Goal: Transaction & Acquisition: Purchase product/service

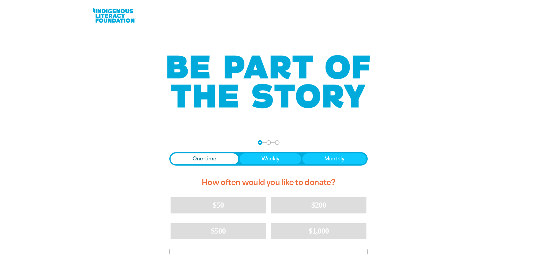
scroll to position [67, 0]
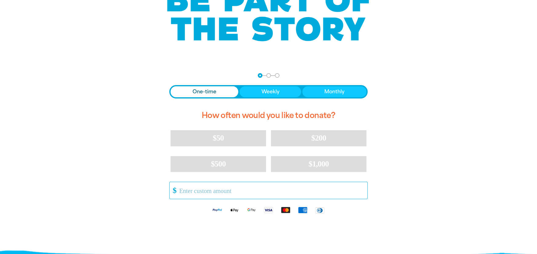
click at [217, 192] on input "Other Amount" at bounding box center [271, 190] width 192 height 17
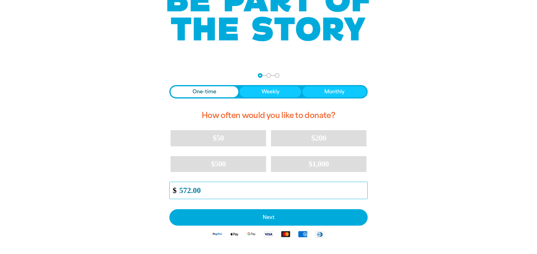
type input "572.00"
click at [196, 92] on span "One-time" at bounding box center [205, 91] width 24 height 7
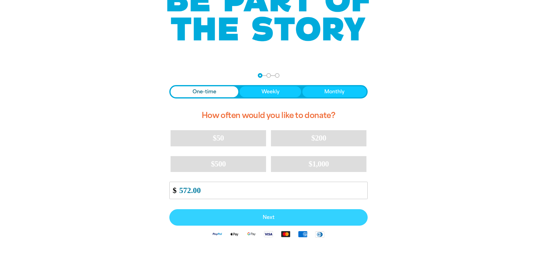
click at [263, 216] on span "Next" at bounding box center [268, 217] width 185 height 5
select select "AU"
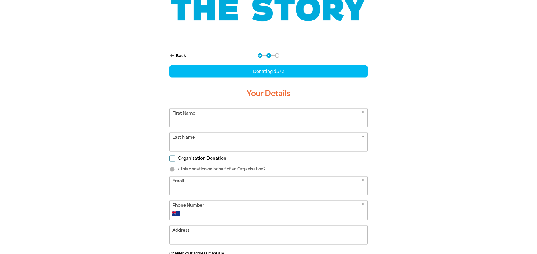
scroll to position [101, 0]
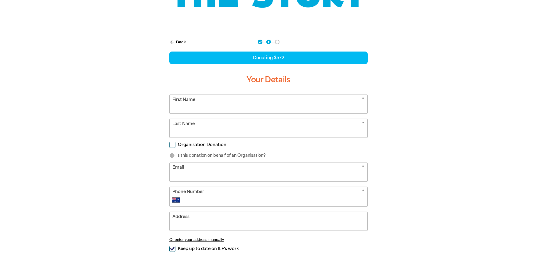
click at [200, 105] on input "First Name" at bounding box center [269, 104] width 198 height 19
type input "[PERSON_NAME]"
type input "Bageas"
click at [173, 145] on input "Organisation Donation" at bounding box center [172, 145] width 6 height 6
checkbox input "true"
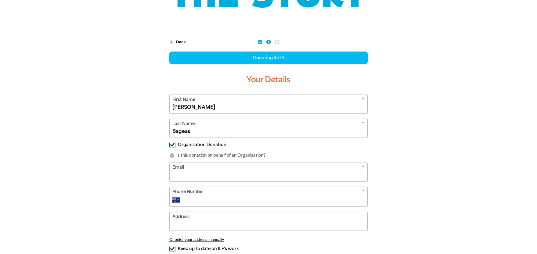
select select "AU"
click at [205, 177] on input "Organisation Name" at bounding box center [269, 172] width 198 height 19
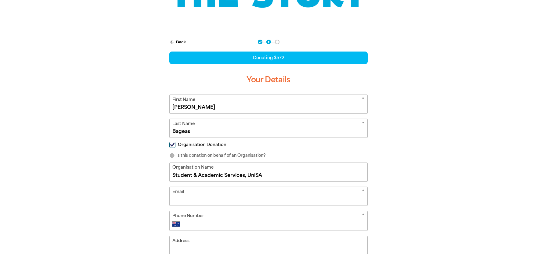
type input "Student & Academic Services, UniSA"
click at [201, 202] on input "Email" at bounding box center [269, 196] width 198 height 19
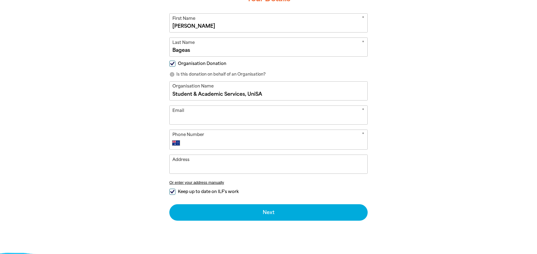
scroll to position [168, 0]
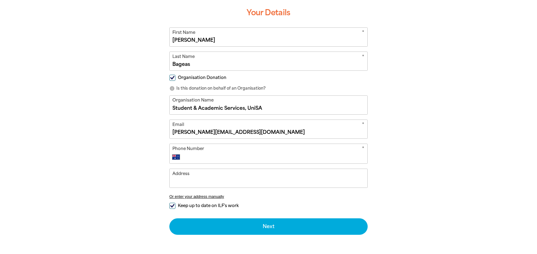
type input "[PERSON_NAME][EMAIL_ADDRESS][DOMAIN_NAME]"
click at [222, 155] on input "Phone Number" at bounding box center [275, 157] width 180 height 7
type input "0419 828 248"
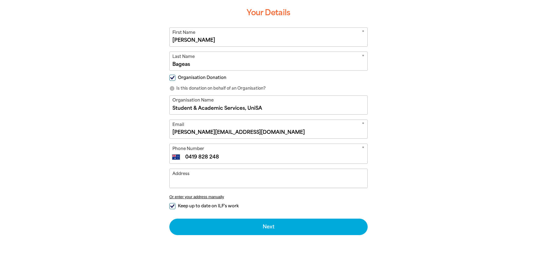
click at [220, 183] on input "Address" at bounding box center [269, 178] width 198 height 19
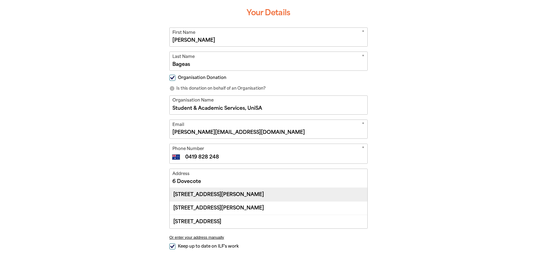
click at [212, 191] on div "[STREET_ADDRESS][PERSON_NAME]" at bounding box center [269, 194] width 198 height 13
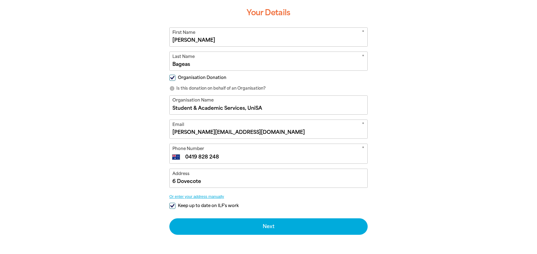
type input "[STREET_ADDRESS][PERSON_NAME]"
click at [173, 207] on input "Keep up to date on ILF's work" at bounding box center [172, 206] width 6 height 6
click at [173, 205] on input "Keep up to date on ILF's work" at bounding box center [172, 206] width 6 height 6
checkbox input "true"
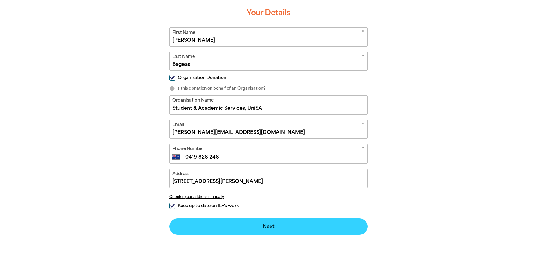
click at [266, 227] on button "Next chevron_right" at bounding box center [268, 227] width 198 height 16
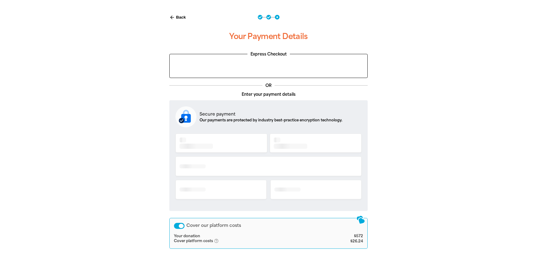
scroll to position [125, 0]
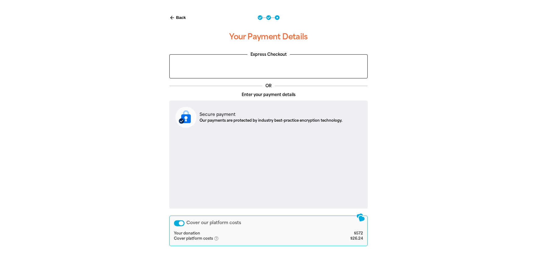
click at [180, 223] on div "Cover our platform costs" at bounding box center [179, 223] width 11 height 6
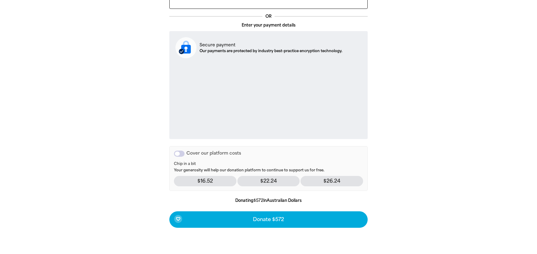
scroll to position [192, 0]
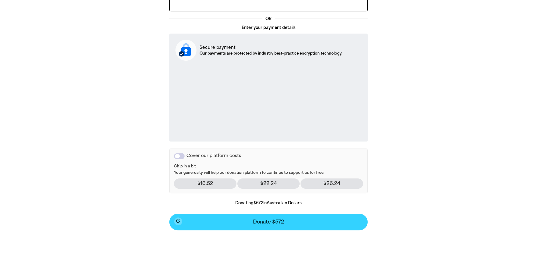
click at [271, 221] on span "Donate $572" at bounding box center [268, 222] width 31 height 5
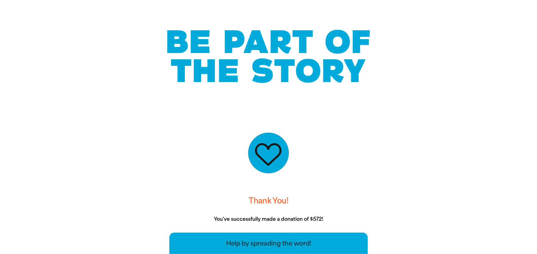
scroll to position [24, 0]
